Goal: Information Seeking & Learning: Find specific fact

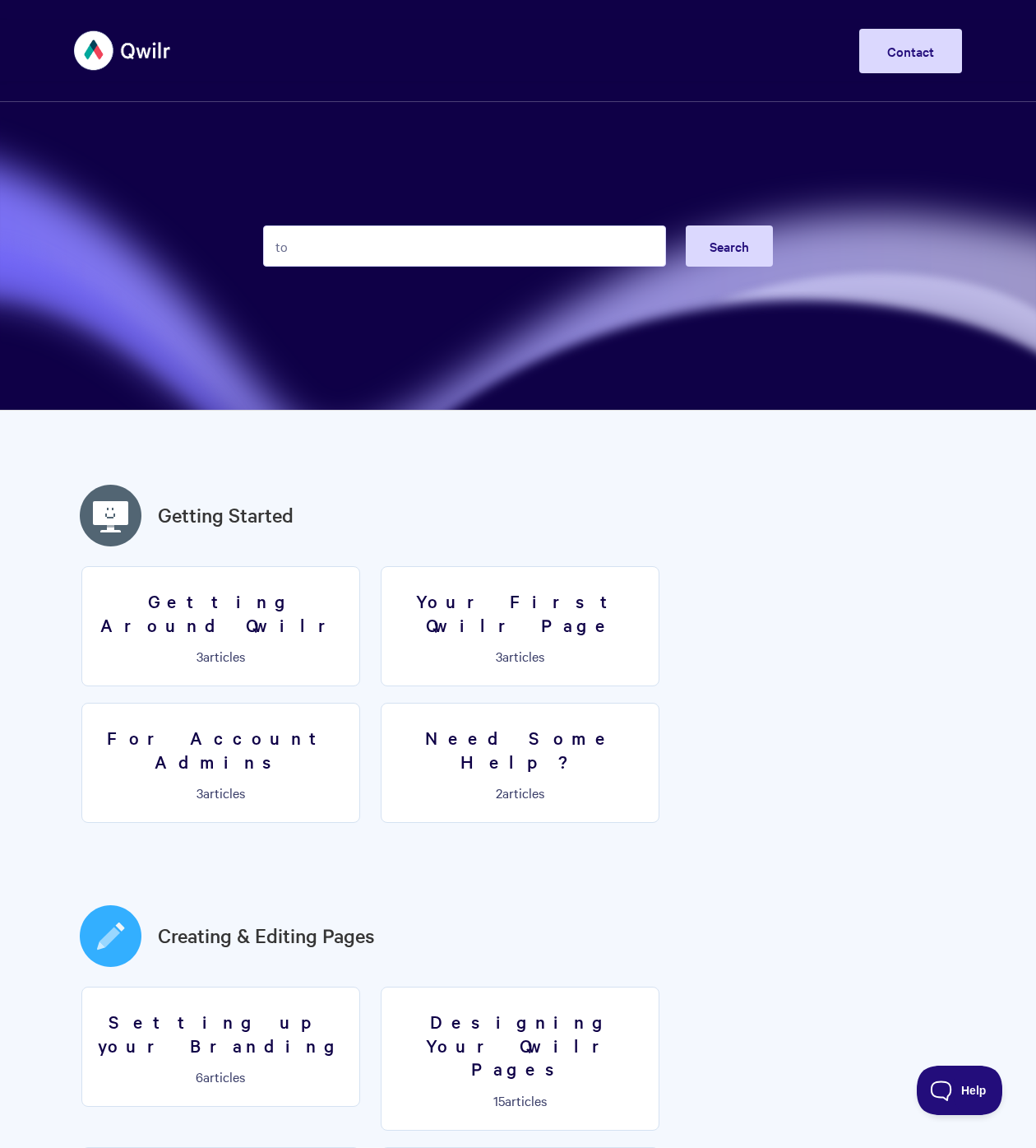
type input "t"
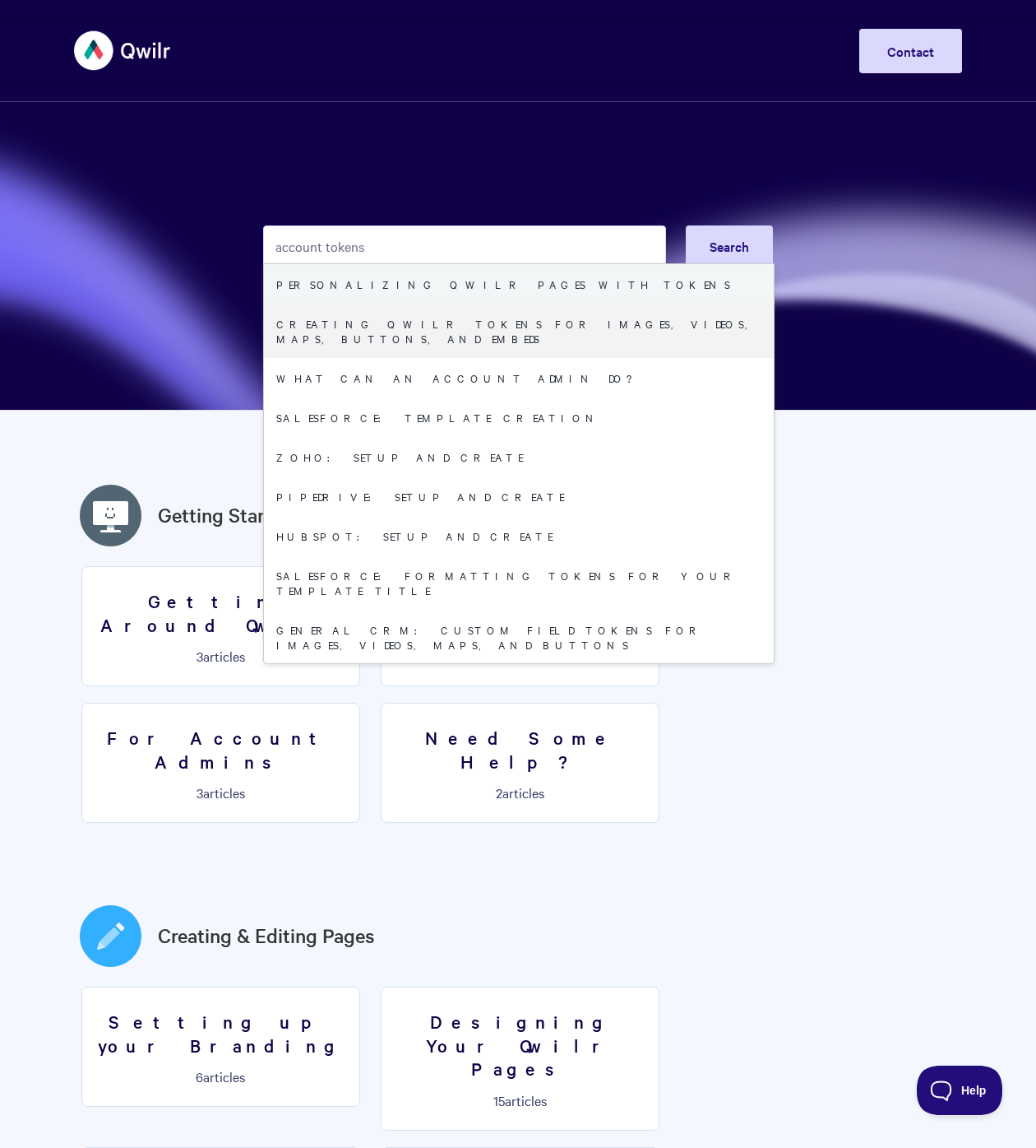
type input "account tokens"
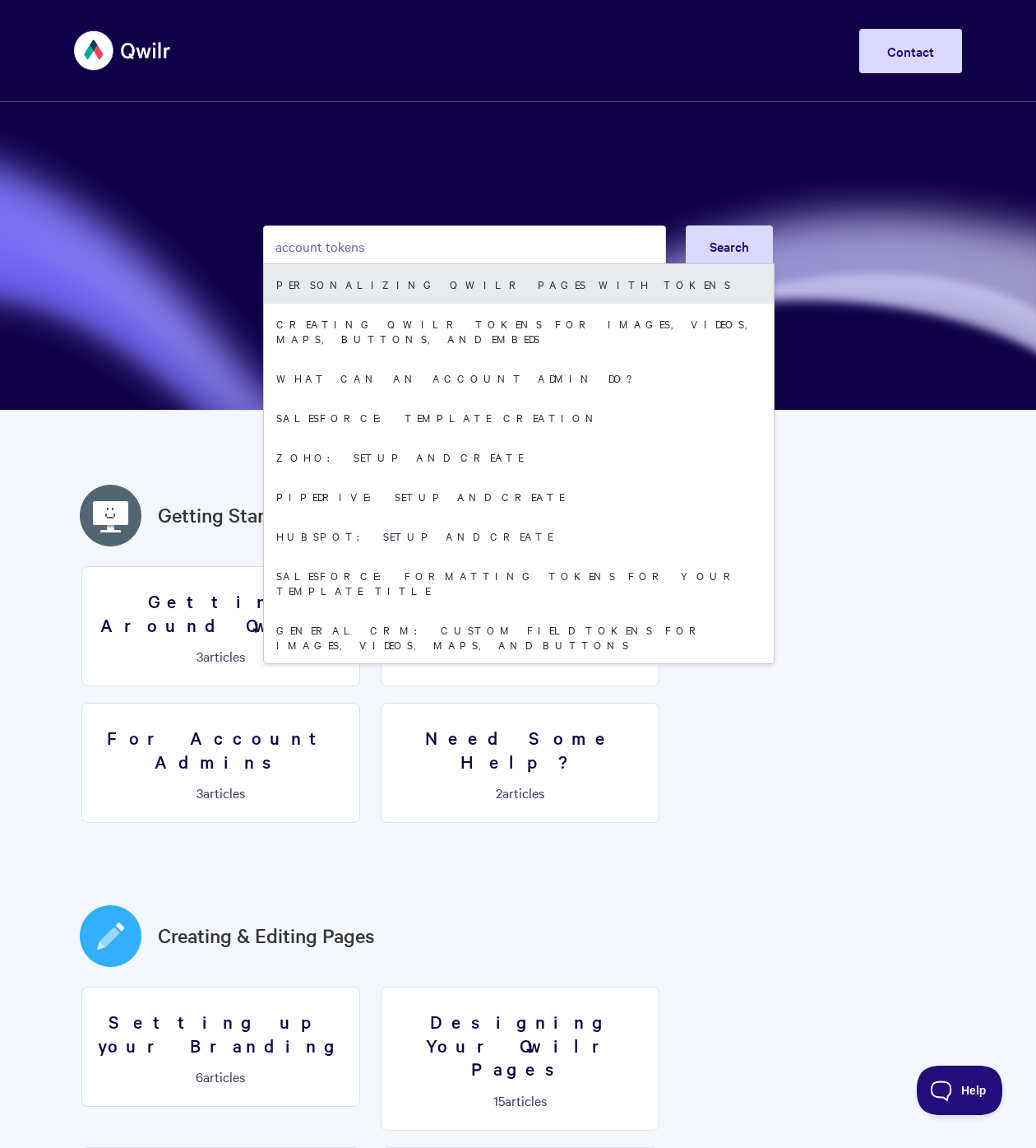
click at [475, 295] on link "Personalizing Qwilr Pages with Tokens" at bounding box center [519, 284] width 510 height 40
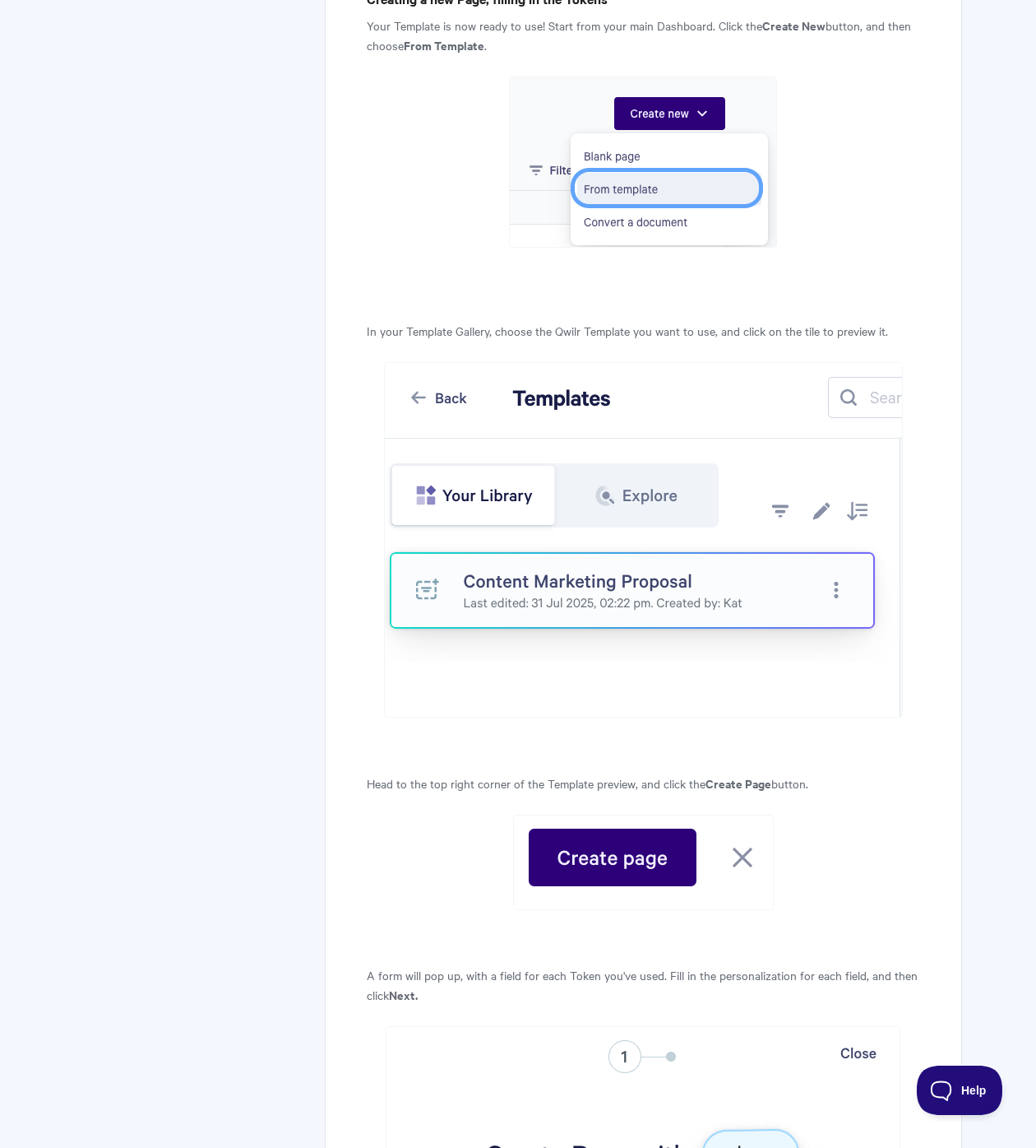
scroll to position [4387, 0]
